Goal: Information Seeking & Learning: Learn about a topic

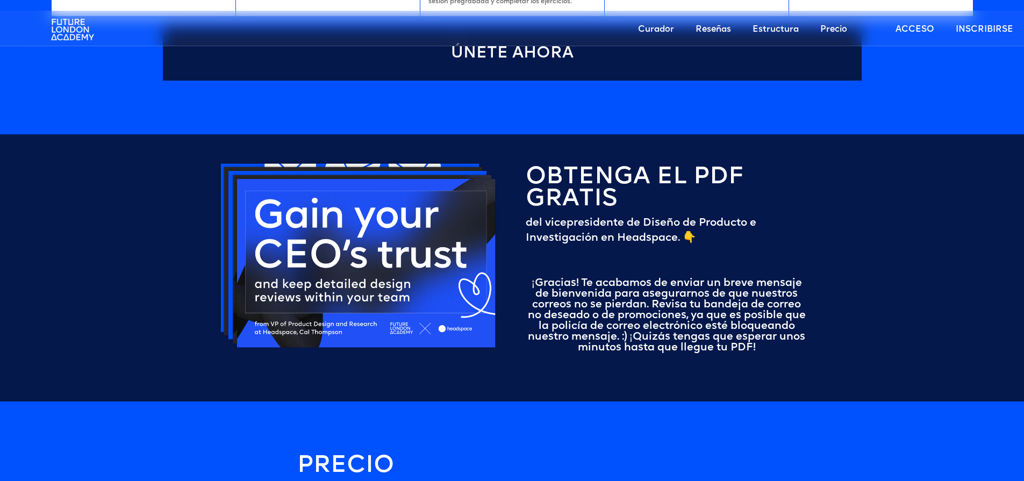
scroll to position [2890, 0]
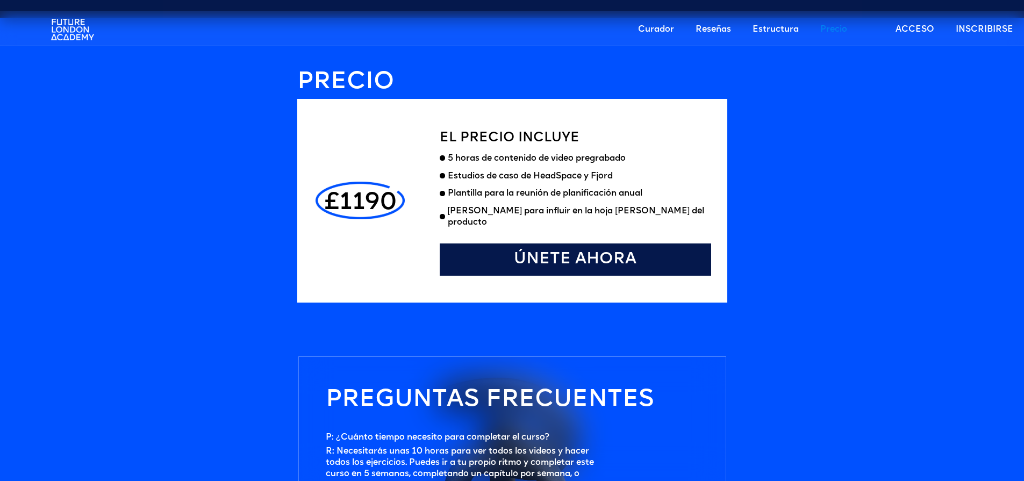
click at [369, 191] on font "£1190" at bounding box center [360, 203] width 73 height 24
click at [374, 153] on div "£1190" at bounding box center [361, 201] width 94 height 150
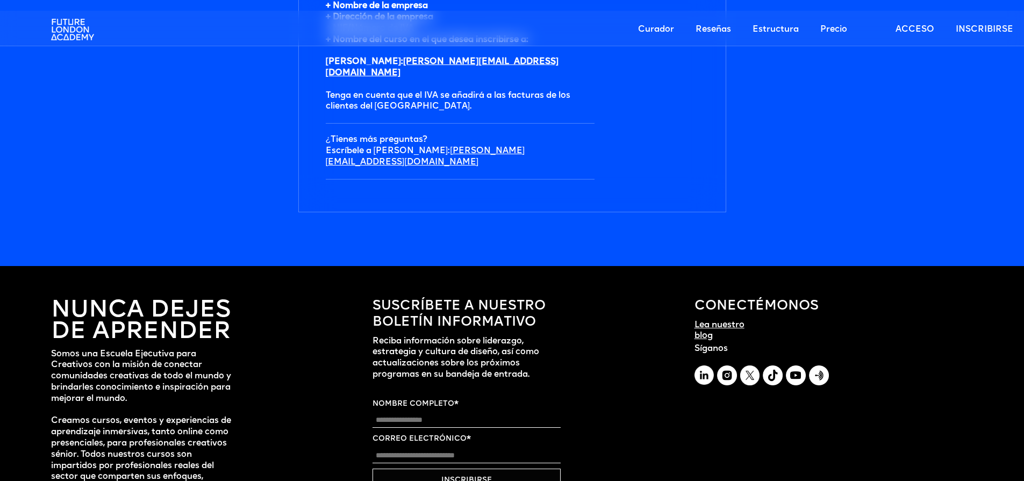
scroll to position [3756, 0]
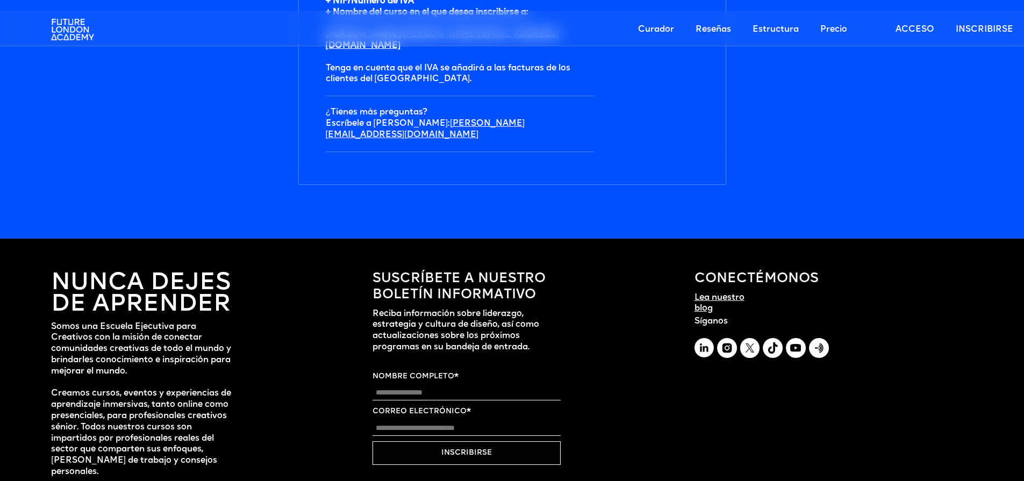
click at [403, 386] on input "Nombre completo" at bounding box center [467, 393] width 188 height 15
click at [392, 421] on input "Correo electrónico*" at bounding box center [467, 428] width 188 height 15
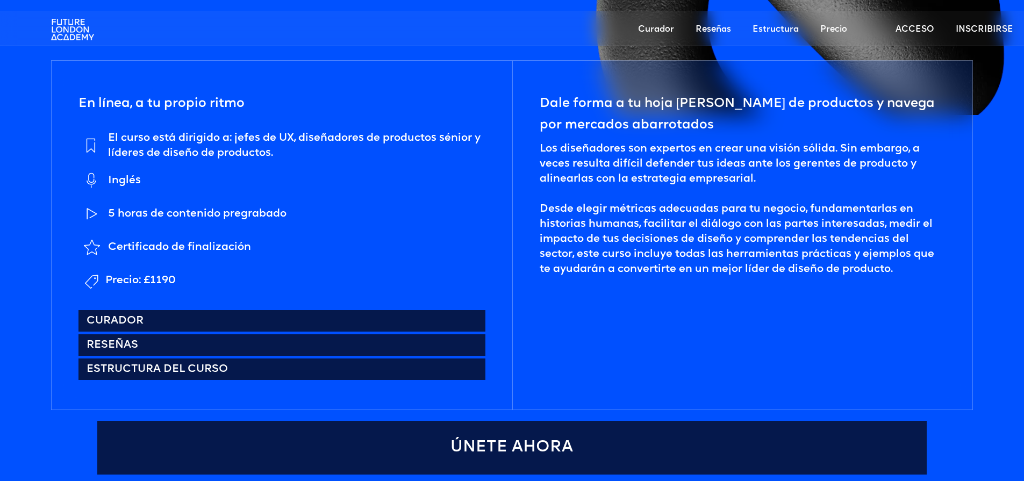
scroll to position [0, 0]
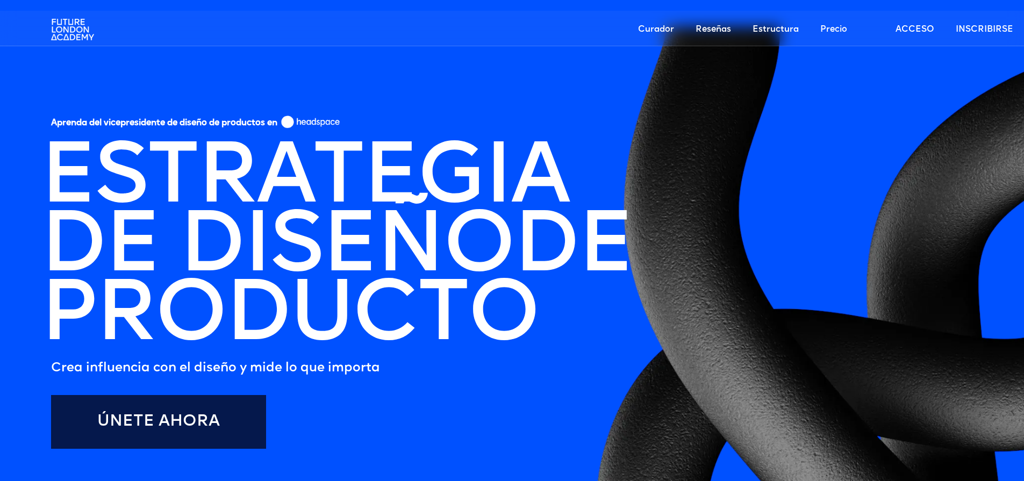
click at [60, 27] on img at bounding box center [72, 29] width 43 height 32
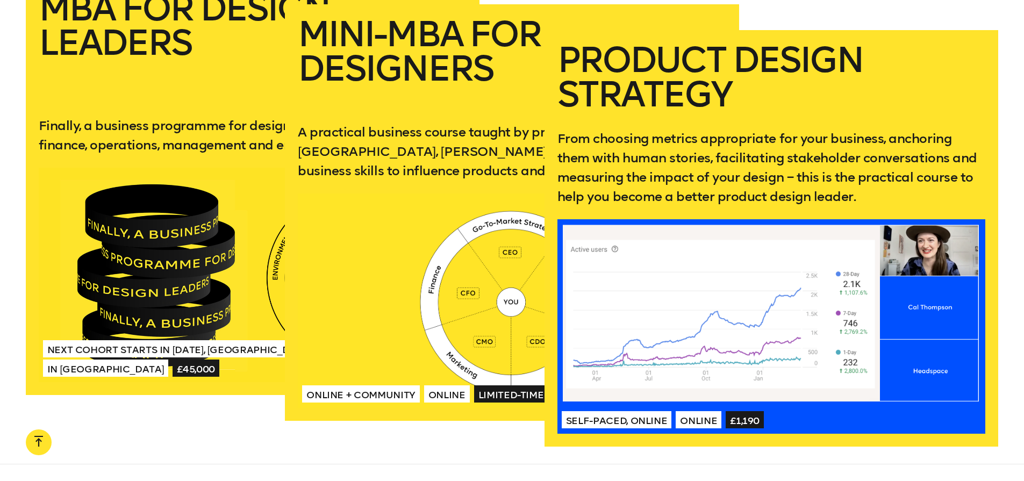
scroll to position [2059, 0]
